Goal: Task Accomplishment & Management: Complete application form

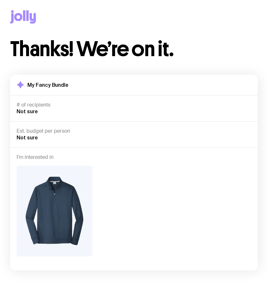
click at [32, 16] on icon at bounding box center [33, 18] width 6 height 11
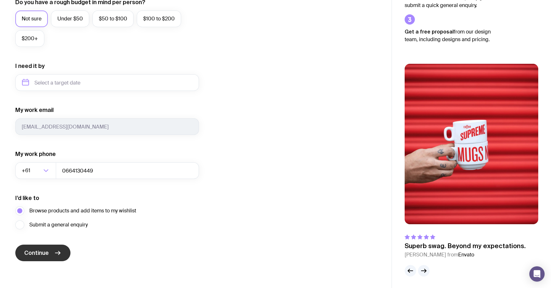
click at [42, 255] on span "Continue" at bounding box center [36, 253] width 25 height 8
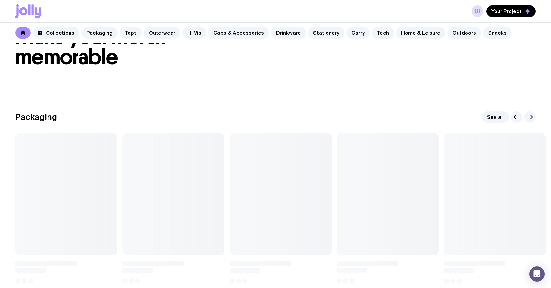
scroll to position [60, 0]
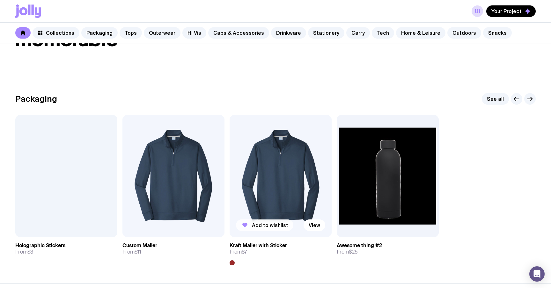
click at [260, 220] on button "Add to wishlist" at bounding box center [264, 225] width 57 height 11
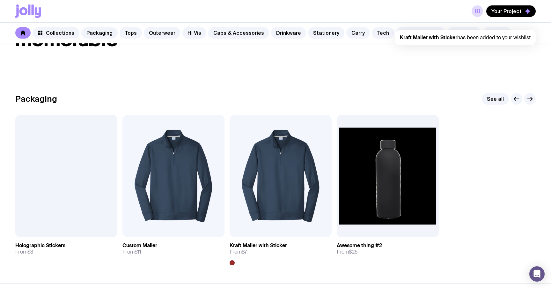
scroll to position [0, 0]
click at [504, 9] on span "Your Project" at bounding box center [507, 11] width 30 height 6
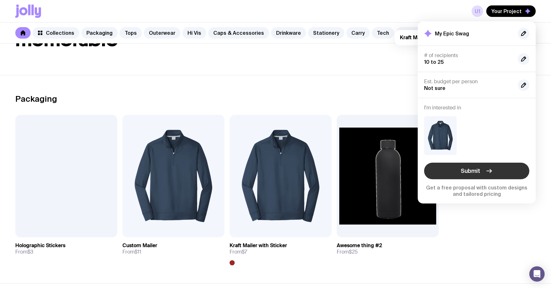
click at [467, 168] on span "Submit" at bounding box center [470, 171] width 19 height 8
